Goal: Find contact information: Find contact information

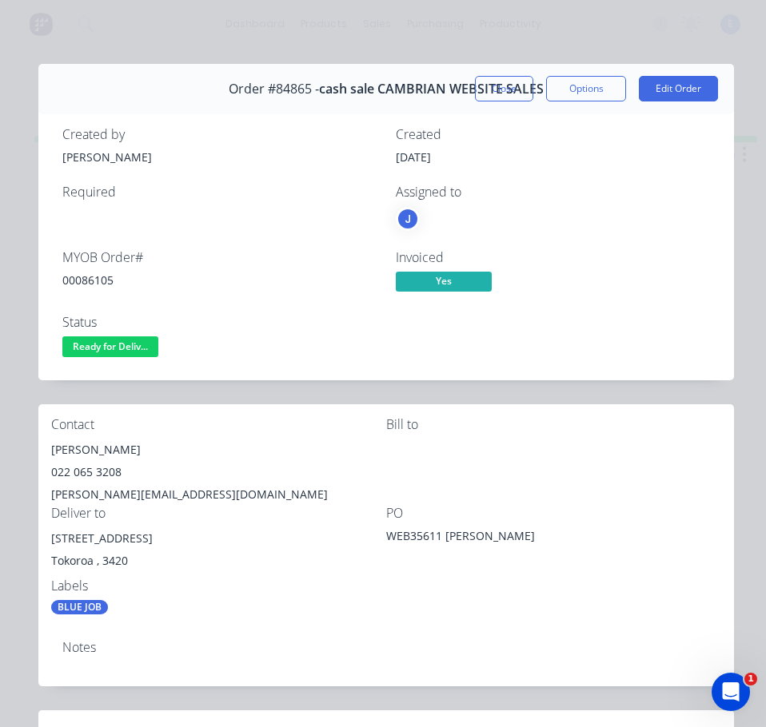
drag, startPoint x: 123, startPoint y: 348, endPoint x: 120, endPoint y: 364, distance: 17.1
click at [123, 348] on span "Ready for Deliv..." at bounding box center [110, 346] width 96 height 20
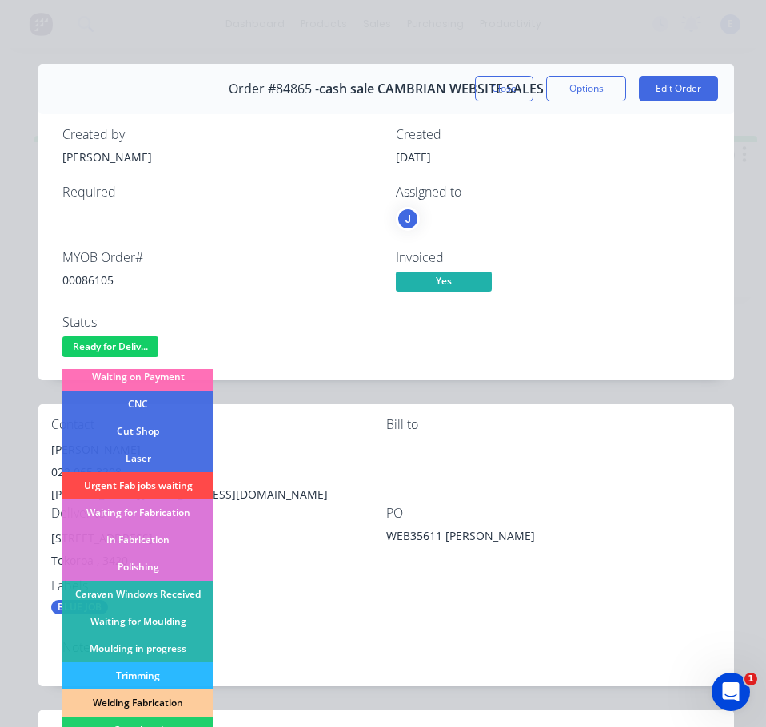
scroll to position [160, 0]
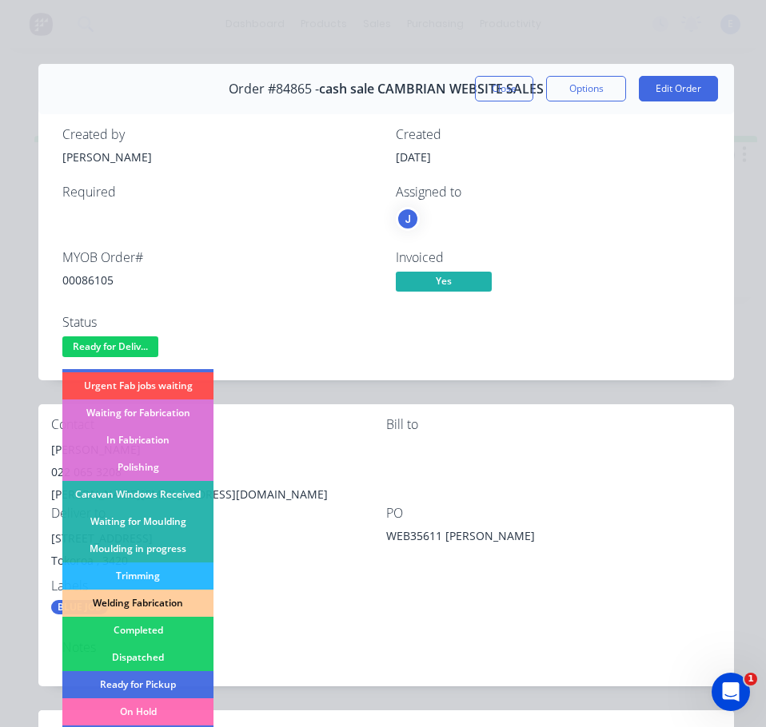
drag, startPoint x: 178, startPoint y: 654, endPoint x: 366, endPoint y: 548, distance: 215.4
click at [181, 654] on div "Dispatched" at bounding box center [137, 657] width 151 height 27
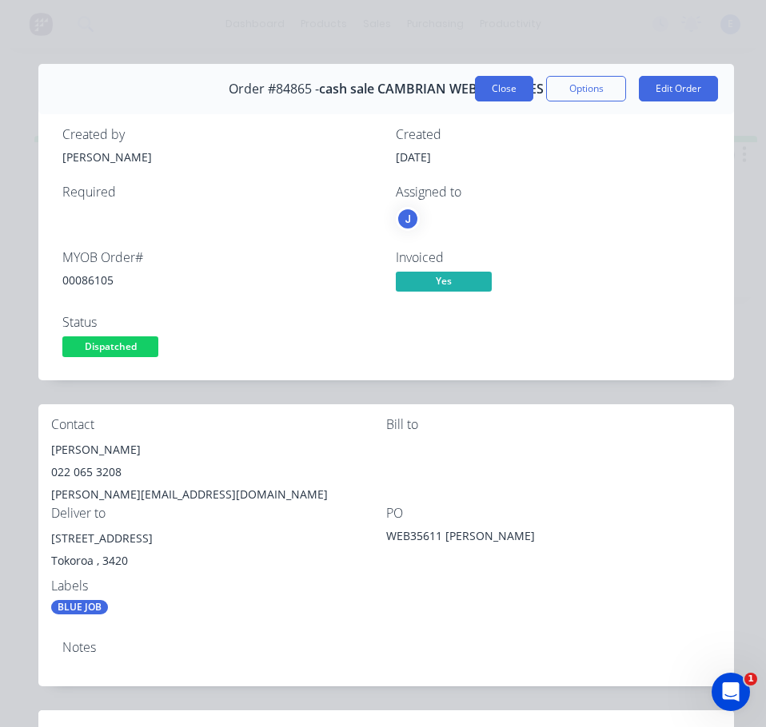
click at [483, 93] on button "Close" at bounding box center [504, 89] width 58 height 26
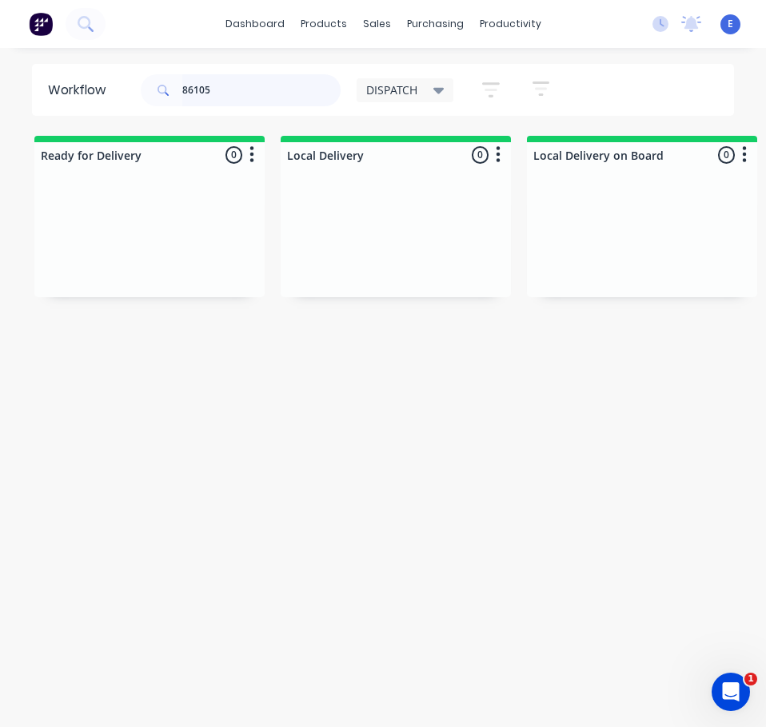
click at [233, 93] on input "86105" at bounding box center [261, 90] width 158 height 32
click at [233, 92] on input "86105" at bounding box center [261, 90] width 158 height 32
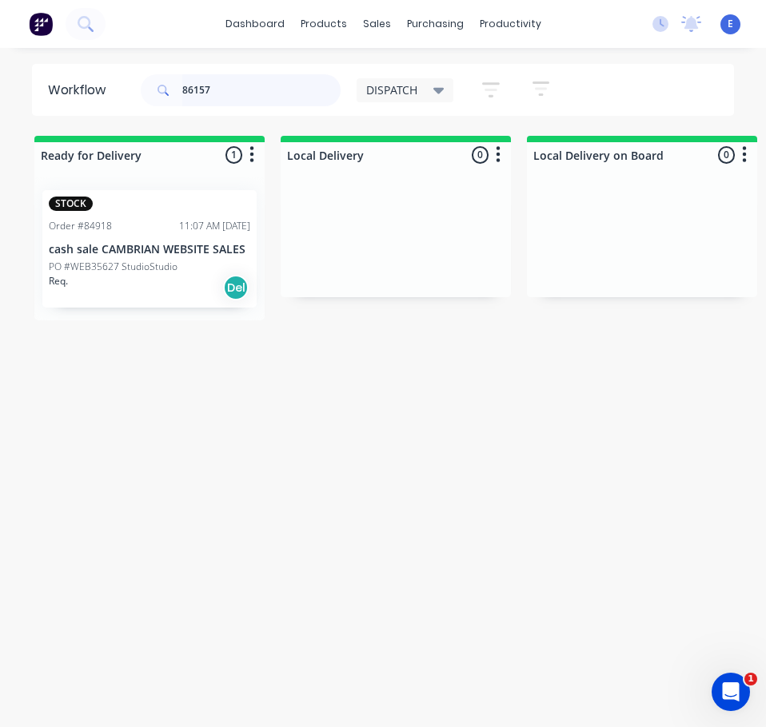
type input "86157"
click at [153, 288] on div "Req. Del" at bounding box center [149, 287] width 201 height 27
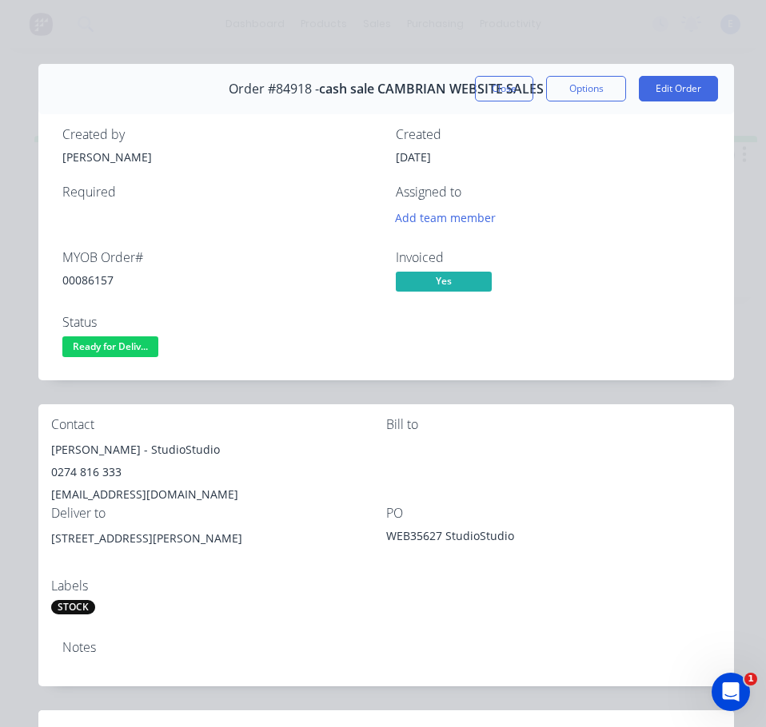
click at [84, 284] on div "00086157" at bounding box center [219, 280] width 314 height 17
copy div "00086157"
drag, startPoint x: 134, startPoint y: 451, endPoint x: 49, endPoint y: 450, distance: 85.5
click at [49, 450] on div "Contact [PERSON_NAME] - StudioStudio 0274 816 333 [EMAIL_ADDRESS][DOMAIN_NAME] …" at bounding box center [385, 516] width 695 height 224
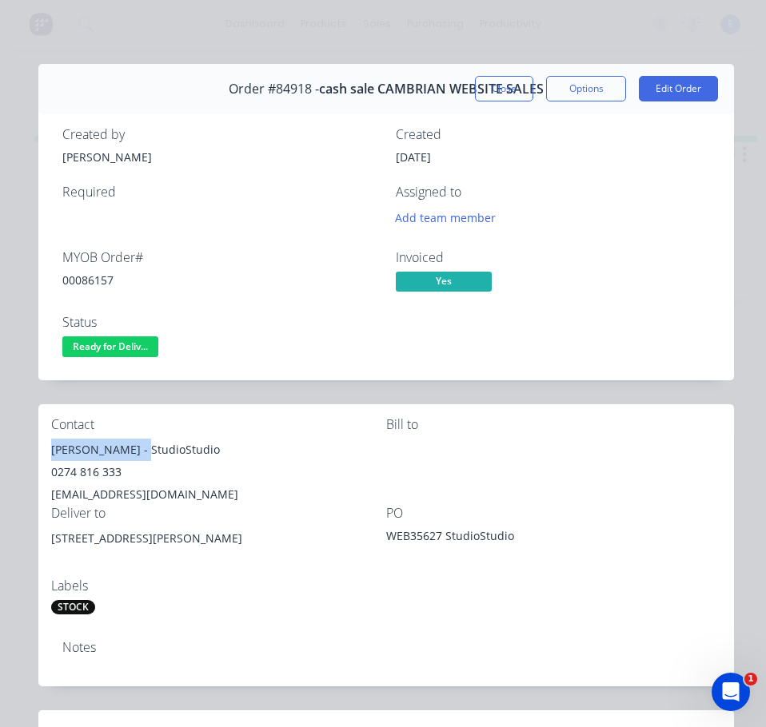
copy div "[PERSON_NAME]"
drag, startPoint x: 141, startPoint y: 446, endPoint x: 219, endPoint y: 454, distance: 77.9
click at [219, 454] on div "[PERSON_NAME] - StudioStudio" at bounding box center [218, 450] width 335 height 22
copy div "StudioStudio"
click at [95, 467] on div "0274 816 333" at bounding box center [218, 472] width 335 height 22
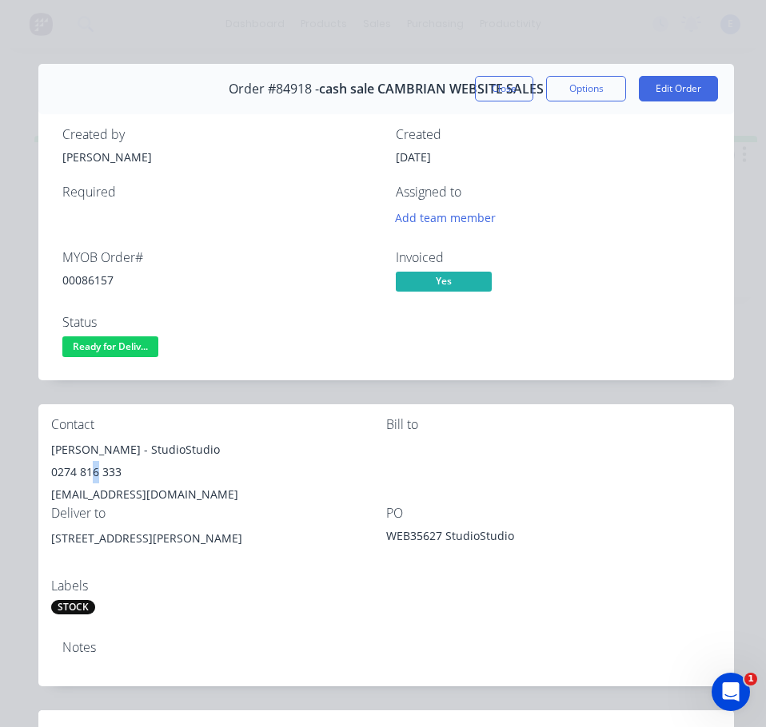
click at [95, 467] on div "0274 816 333" at bounding box center [218, 472] width 335 height 22
copy div "0274 816 333"
click at [137, 491] on div "[EMAIL_ADDRESS][DOMAIN_NAME]" at bounding box center [218, 494] width 335 height 22
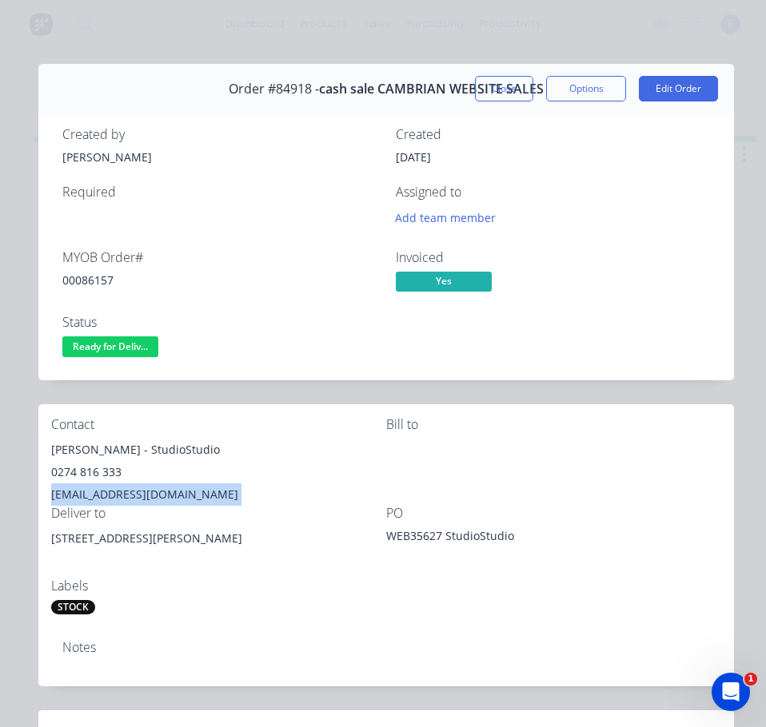
click at [137, 491] on div "[EMAIL_ADDRESS][DOMAIN_NAME]" at bounding box center [218, 494] width 335 height 22
copy div "[EMAIL_ADDRESS][DOMAIN_NAME]"
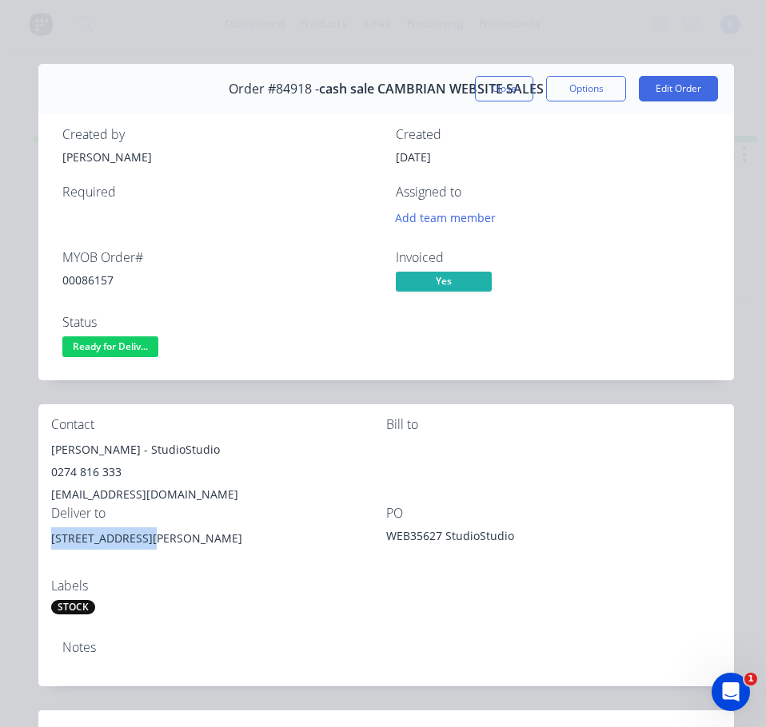
drag, startPoint x: 143, startPoint y: 536, endPoint x: 50, endPoint y: 535, distance: 92.7
click at [46, 534] on div "Contact [PERSON_NAME] - StudioStudio 0274 816 333 [EMAIL_ADDRESS][DOMAIN_NAME] …" at bounding box center [385, 516] width 695 height 224
copy div "[STREET_ADDRESS][PERSON_NAME]"
